Goal: Task Accomplishment & Management: Manage account settings

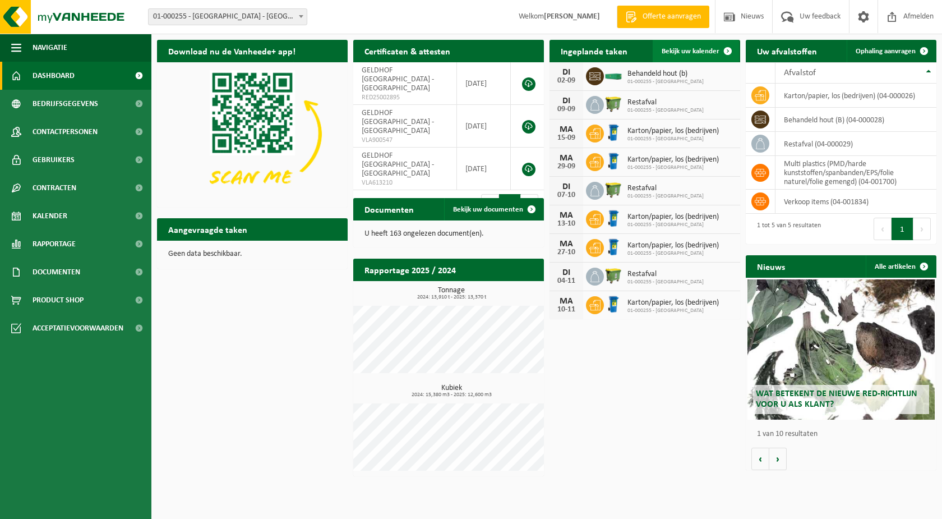
click at [679, 48] on span "Bekijk uw kalender" at bounding box center [691, 51] width 58 height 7
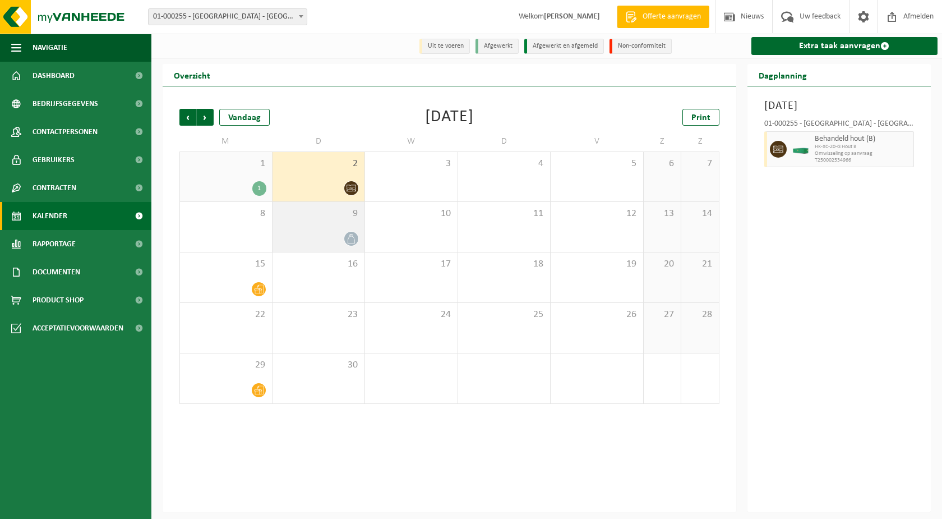
click at [350, 237] on icon at bounding box center [352, 239] width 10 height 10
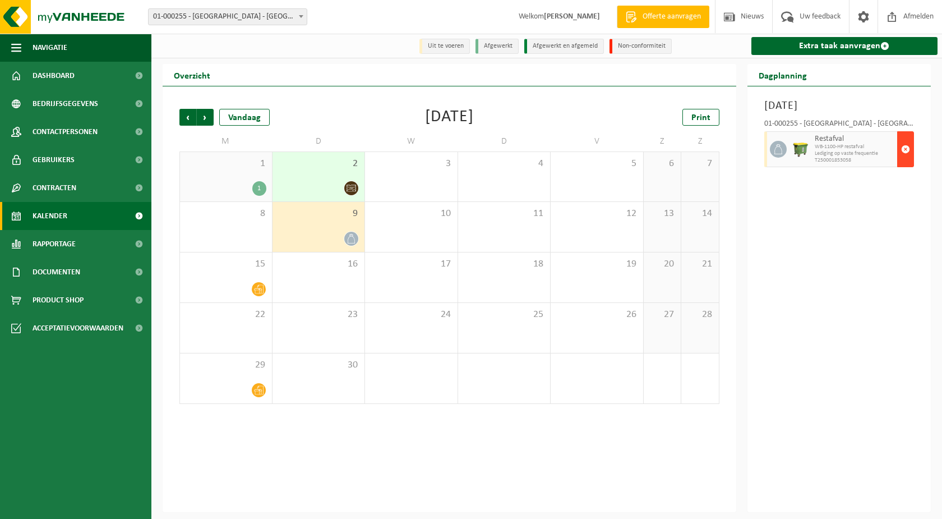
click at [906, 149] on span "button" at bounding box center [905, 149] width 9 height 22
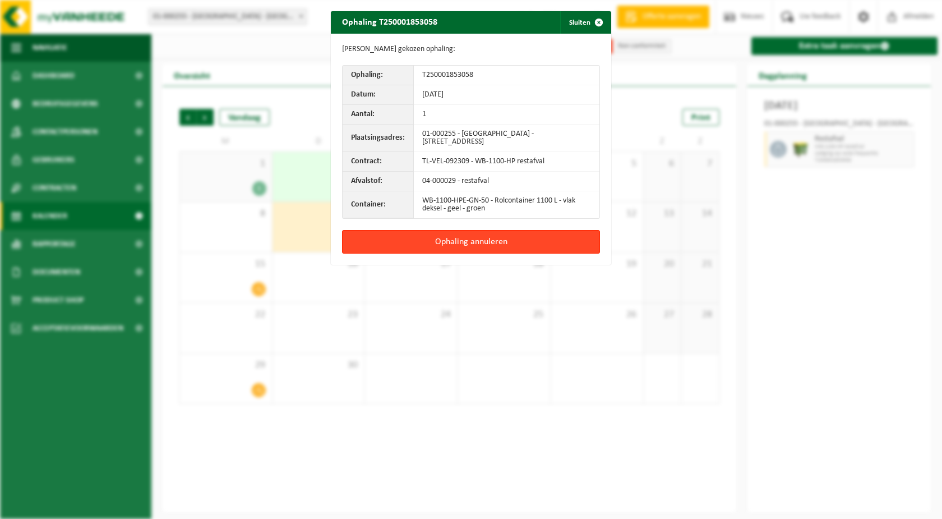
click at [456, 239] on button "Ophaling annuleren" at bounding box center [471, 242] width 258 height 24
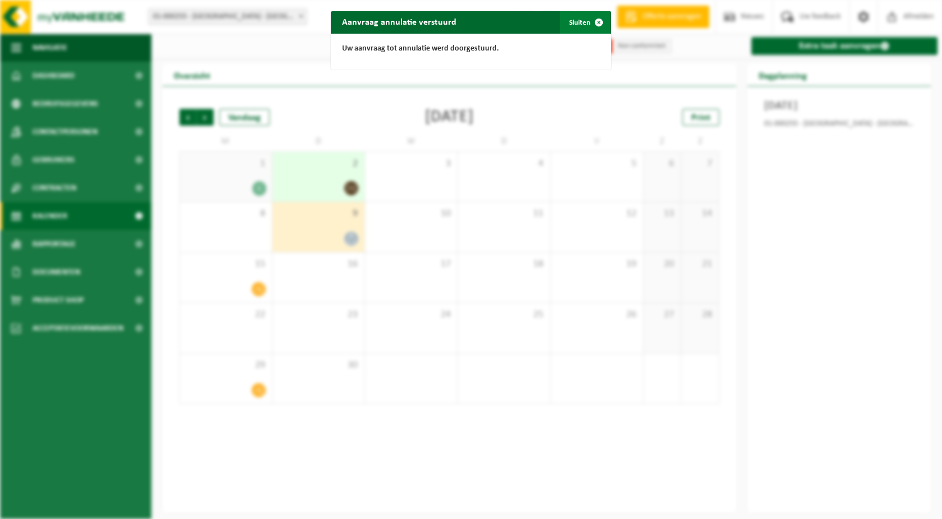
click at [588, 22] on span "button" at bounding box center [599, 22] width 22 height 22
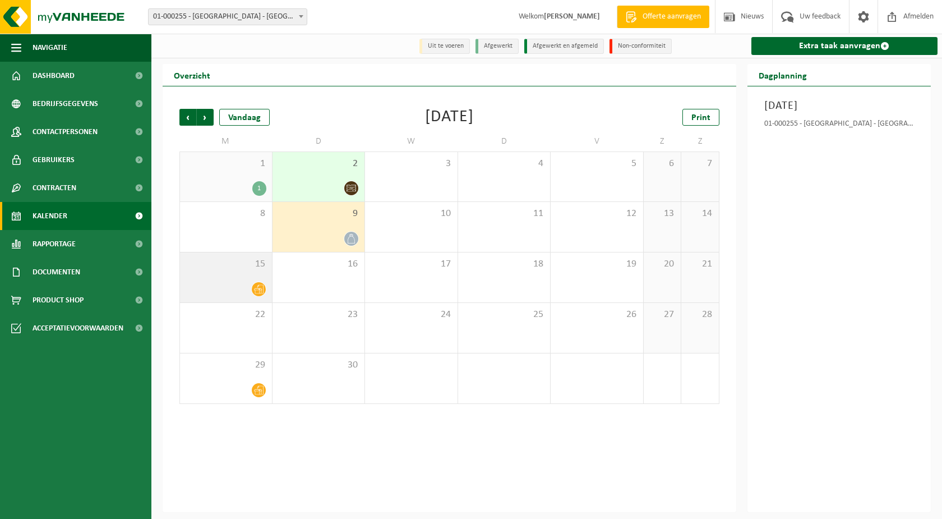
click at [257, 287] on icon at bounding box center [259, 289] width 10 height 10
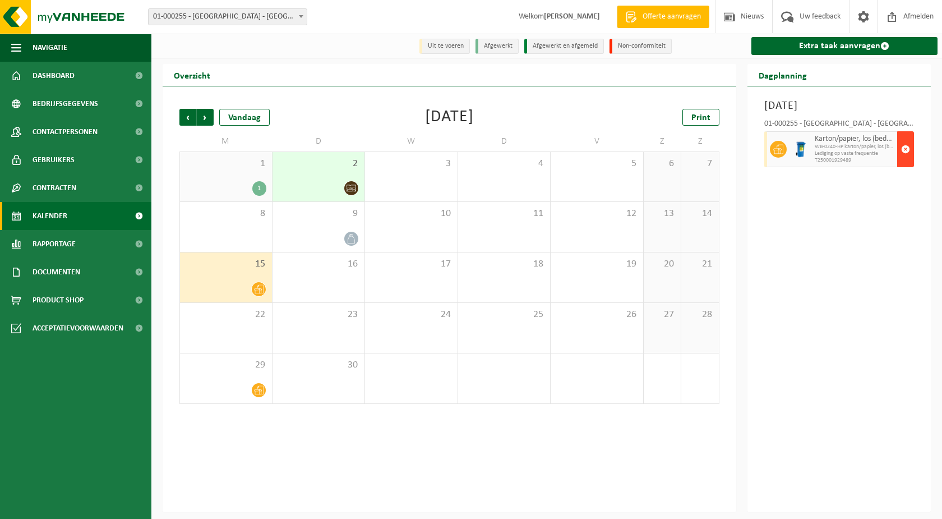
click at [905, 147] on span "button" at bounding box center [905, 149] width 9 height 22
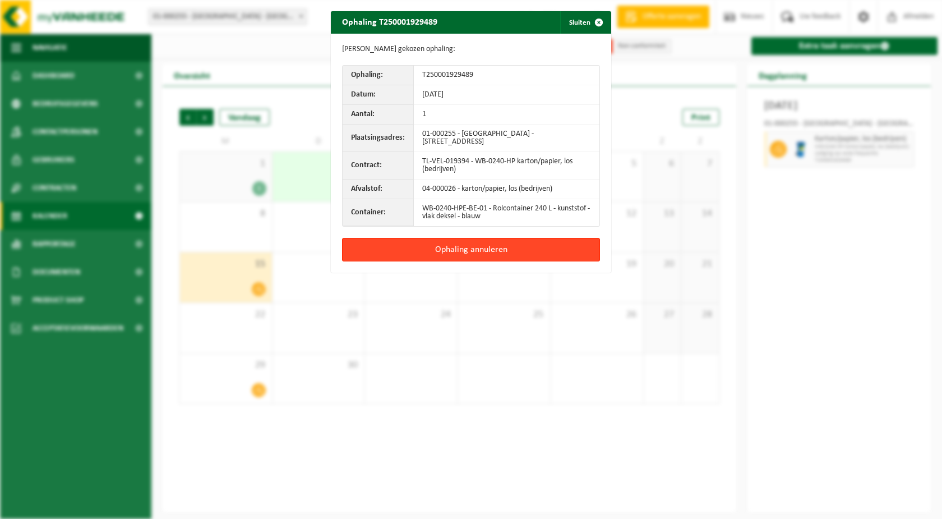
click at [492, 249] on button "Ophaling annuleren" at bounding box center [471, 250] width 258 height 24
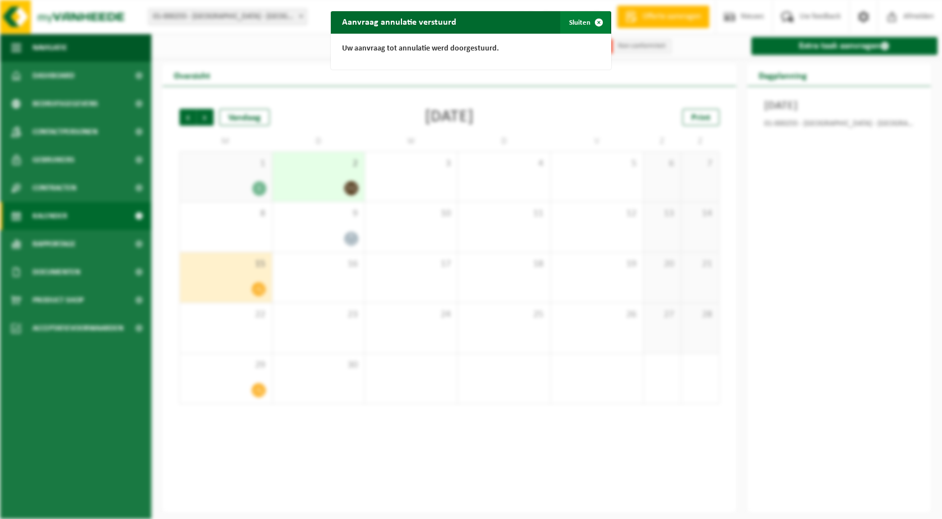
click at [592, 17] on span "button" at bounding box center [599, 22] width 22 height 22
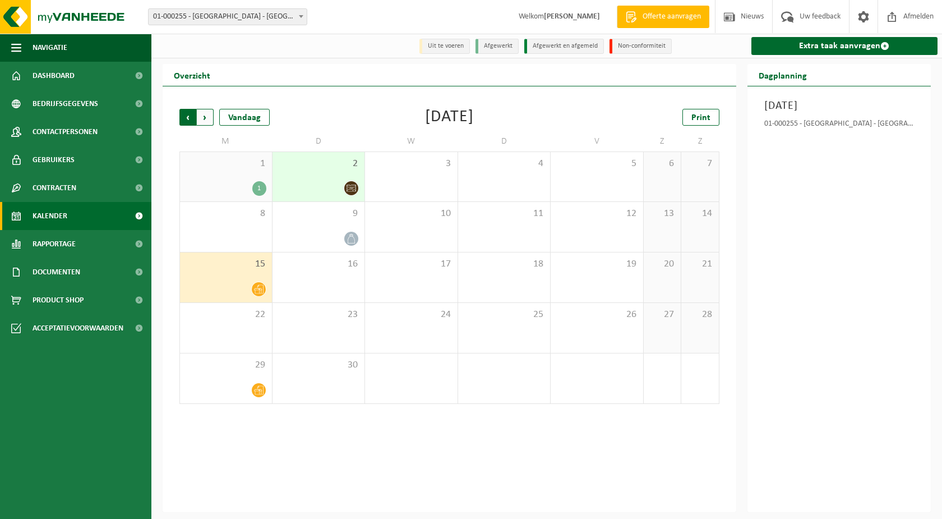
click at [209, 117] on span "Volgende" at bounding box center [205, 117] width 17 height 17
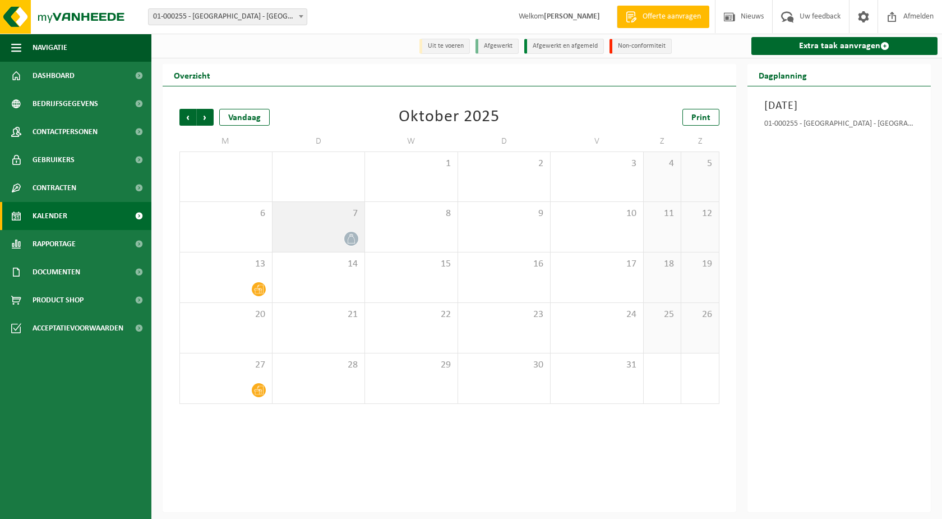
click at [354, 237] on icon at bounding box center [352, 239] width 10 height 10
